Goal: Task Accomplishment & Management: Manage account settings

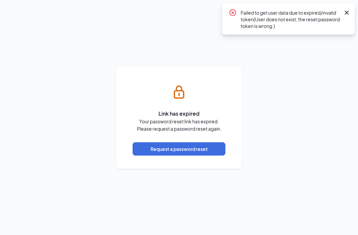
click at [180, 155] on button "Request a password reset" at bounding box center [179, 148] width 93 height 13
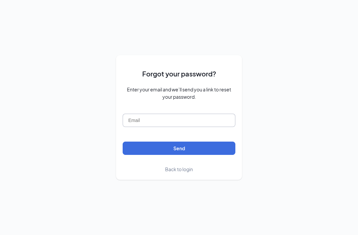
click at [175, 127] on input "text" at bounding box center [179, 119] width 113 height 13
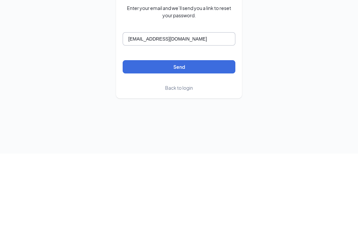
type input "[EMAIL_ADDRESS][DOMAIN_NAME]"
click at [220, 141] on button "Send" at bounding box center [179, 147] width 113 height 13
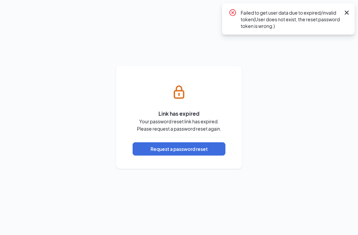
click at [202, 155] on button "Request a password reset" at bounding box center [179, 148] width 93 height 13
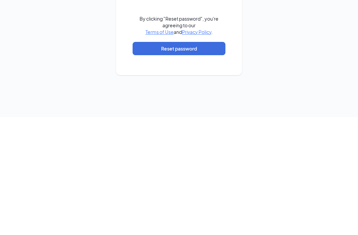
click at [207, 160] on button "Reset password" at bounding box center [179, 166] width 93 height 13
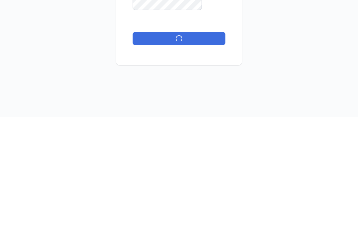
scroll to position [22, 0]
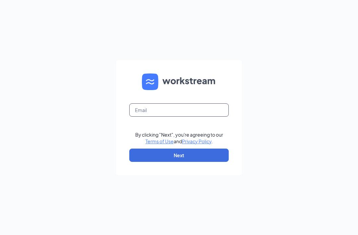
click at [175, 116] on input "text" at bounding box center [179, 109] width 100 height 13
type input "4469@pjslice.com"
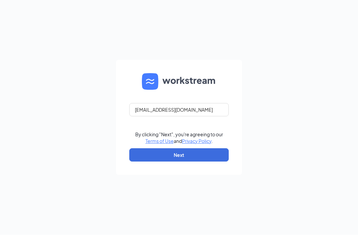
scroll to position [0, 0]
click at [205, 162] on button "Next" at bounding box center [179, 154] width 100 height 13
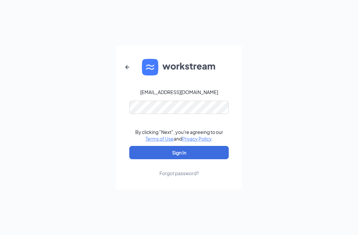
click at [161, 106] on form "4469@pjslice.com By clicking "Next", you're agreeing to our Terms of Use and Pr…" at bounding box center [179, 117] width 126 height 144
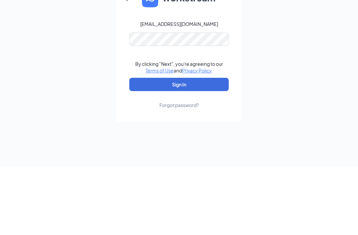
scroll to position [22, 0]
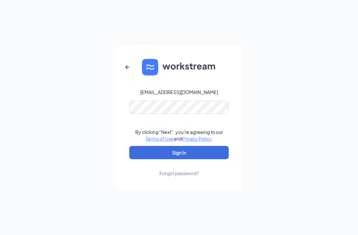
click at [201, 146] on button "Sign In" at bounding box center [179, 152] width 100 height 13
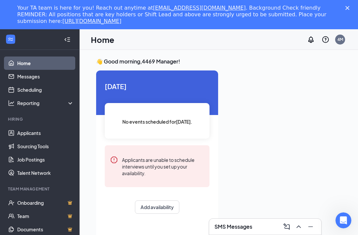
click at [36, 132] on link "Applicants" at bounding box center [45, 132] width 57 height 13
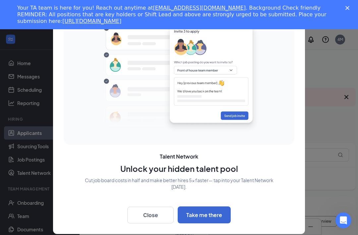
click at [150, 210] on button "Close" at bounding box center [150, 214] width 46 height 17
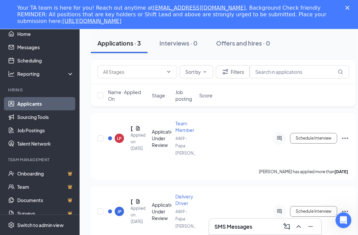
scroll to position [83, 0]
click at [98, 136] on input "checkbox" at bounding box center [101, 138] width 6 height 6
checkbox input "true"
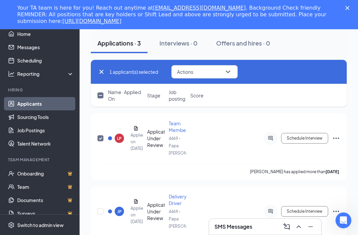
click at [338, 137] on icon "Ellipses" at bounding box center [336, 138] width 8 height 8
click at [228, 201] on div "JP Julian Portillo Applied on Oct 12 Application Under Review Delivery Driver 4…" at bounding box center [219, 214] width 243 height 43
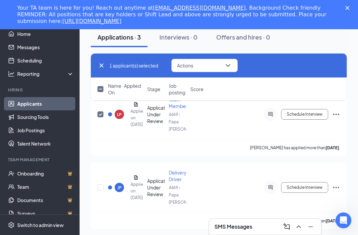
scroll to position [107, 0]
click at [154, 176] on div "Application Under Review" at bounding box center [156, 186] width 18 height 20
click at [175, 171] on span "Delivery Driver" at bounding box center [178, 175] width 18 height 13
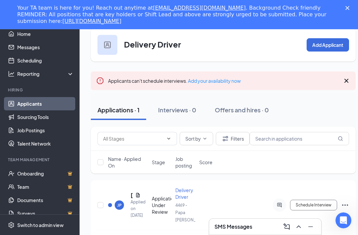
scroll to position [51, 0]
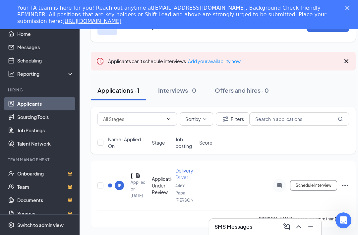
click at [124, 182] on div "JP" at bounding box center [119, 184] width 9 height 9
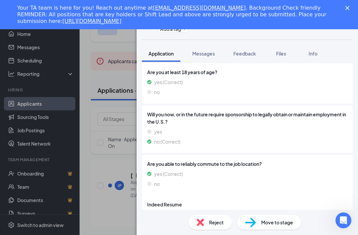
scroll to position [22, 0]
click at [172, 214] on div "4d2e44061d20b173263b65bf1e733852.pdf" at bounding box center [205, 216] width 93 height 5
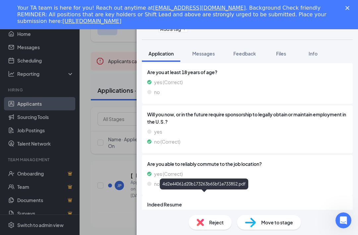
scroll to position [94, 0]
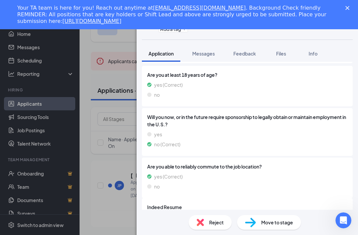
click at [116, 98] on div "JP Julian Portillo Delivery Driver at 4469 - Papa John's Add a tag Application …" at bounding box center [179, 117] width 358 height 235
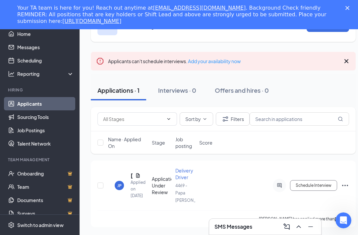
click at [350, 57] on icon "Cross" at bounding box center [347, 61] width 8 height 8
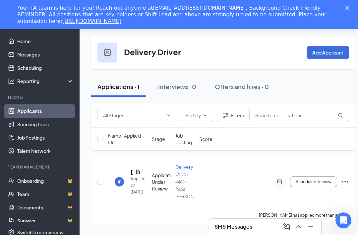
scroll to position [10, 0]
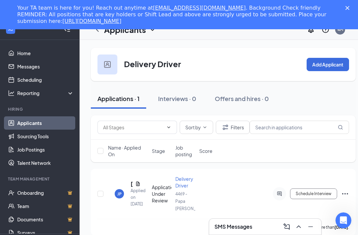
click at [36, 118] on link "Applicants" at bounding box center [45, 122] width 57 height 13
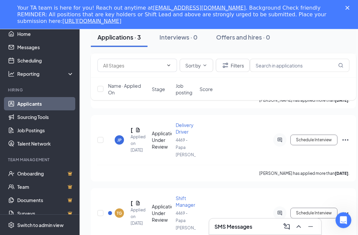
scroll to position [176, 0]
